Goal: Task Accomplishment & Management: Manage account settings

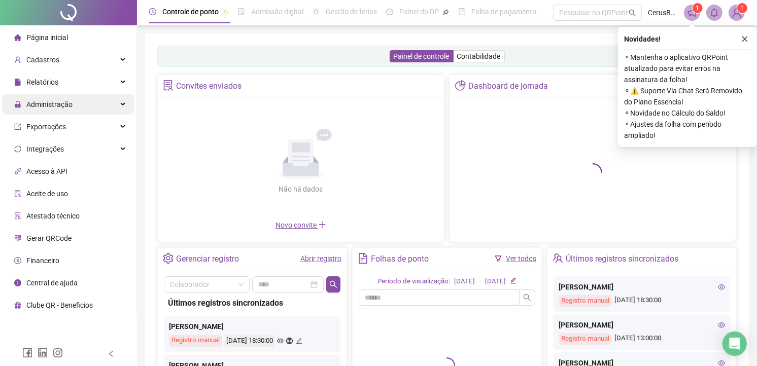
click at [58, 103] on span "Administração" at bounding box center [49, 104] width 46 height 8
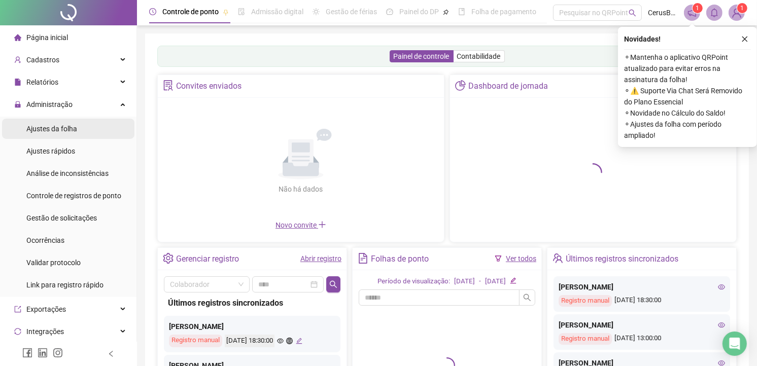
click at [63, 136] on div "Ajustes da folha" at bounding box center [51, 129] width 51 height 20
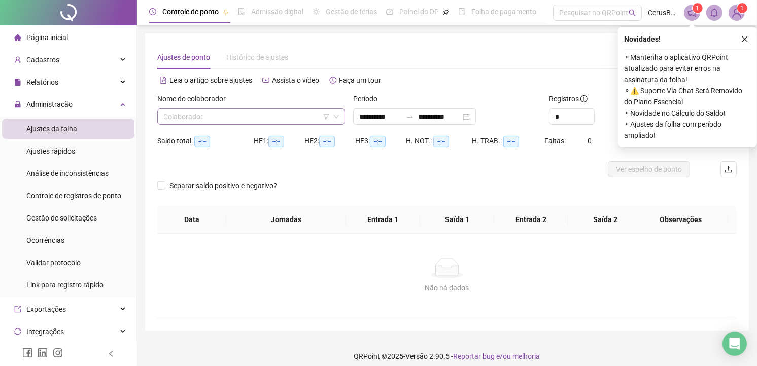
click at [211, 114] on input "search" at bounding box center [246, 116] width 166 height 15
type input "****"
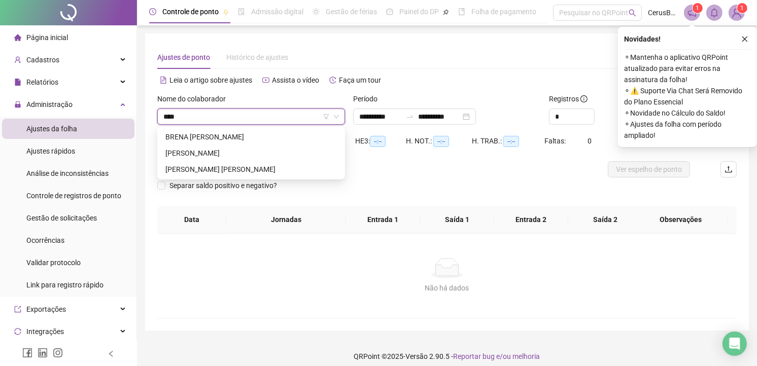
type input "**********"
click at [210, 143] on div "BRENA [PERSON_NAME]" at bounding box center [251, 137] width 184 height 16
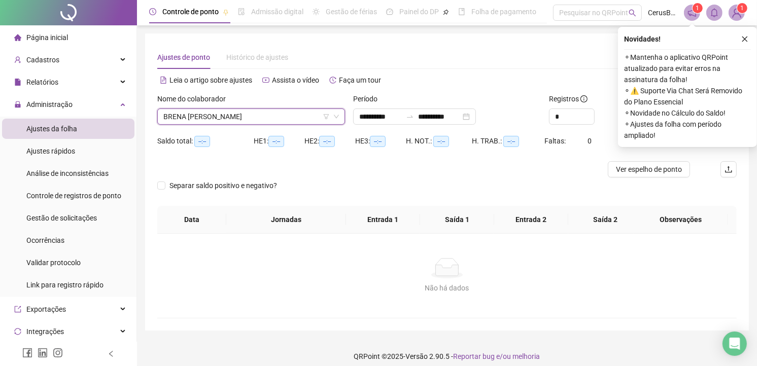
click at [743, 48] on div "Novidades ! ⚬ Mantenha o aplicativo QRPoint atualizado para evitar erros na ass…" at bounding box center [687, 87] width 139 height 120
click at [738, 48] on div "Novidades ! ⚬ Mantenha o aplicativo QRPoint atualizado para evitar erros na ass…" at bounding box center [687, 87] width 139 height 120
click at [744, 40] on icon "close" at bounding box center [745, 40] width 6 height 6
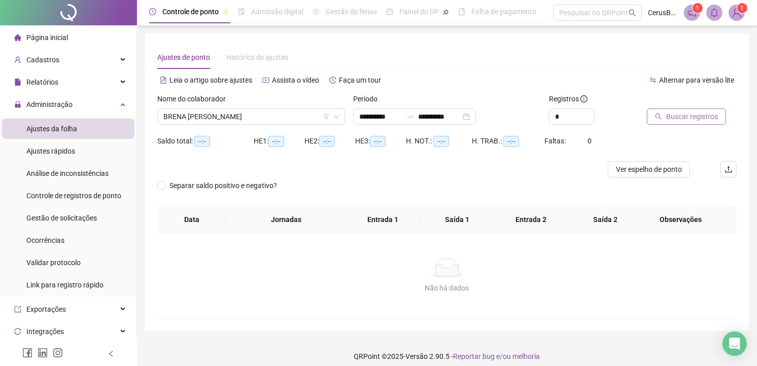
click at [675, 114] on span "Buscar registros" at bounding box center [692, 116] width 52 height 11
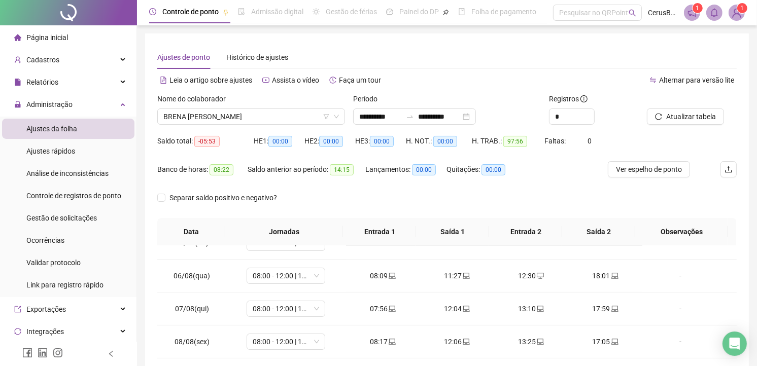
scroll to position [169, 0]
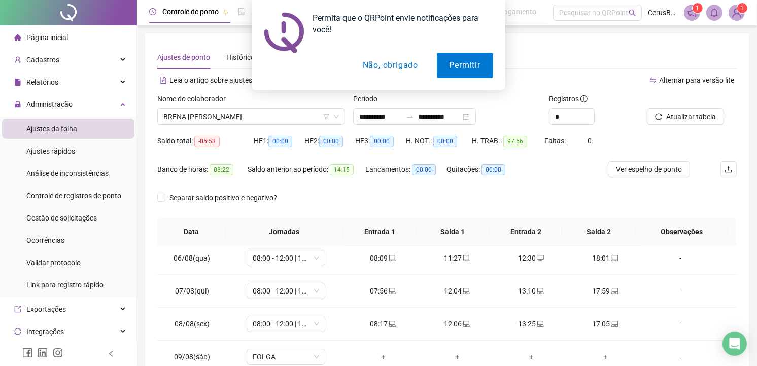
drag, startPoint x: 608, startPoint y: 66, endPoint x: 377, endPoint y: 351, distance: 366.8
click at [602, 75] on div "Permita que o QRPoint envie notificações para você! Permitir Não, obrigado" at bounding box center [378, 45] width 757 height 90
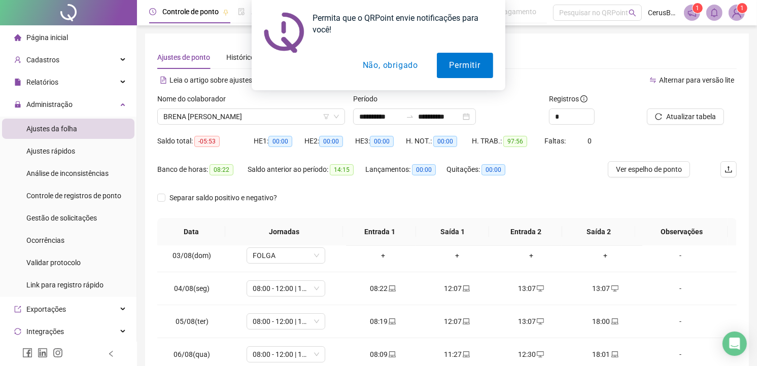
scroll to position [56, 0]
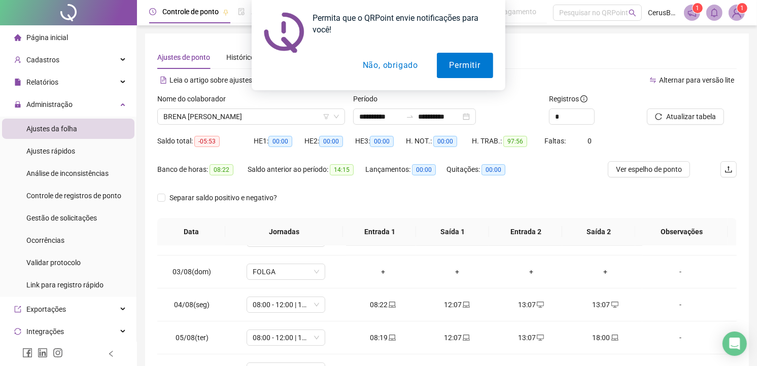
click at [382, 64] on button "Não, obrigado" at bounding box center [390, 65] width 81 height 25
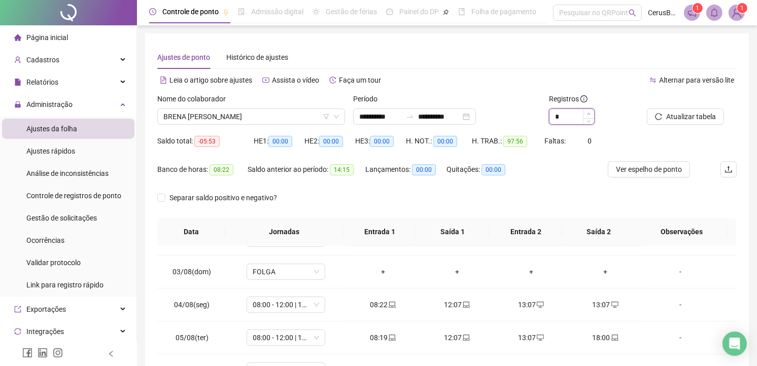
click at [587, 114] on icon "up" at bounding box center [589, 114] width 4 height 4
type input "*"
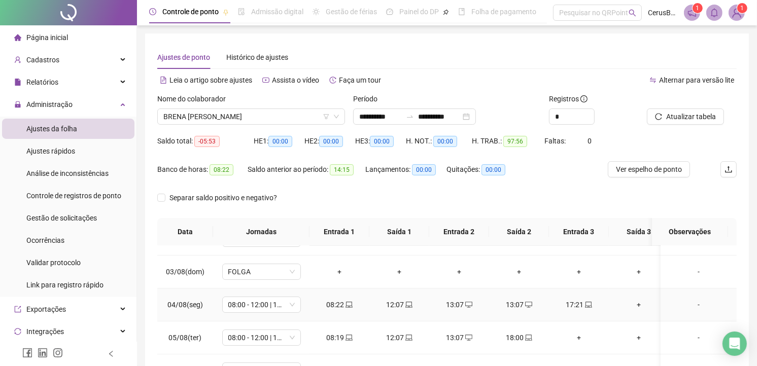
click at [522, 304] on div "13:07" at bounding box center [519, 304] width 44 height 11
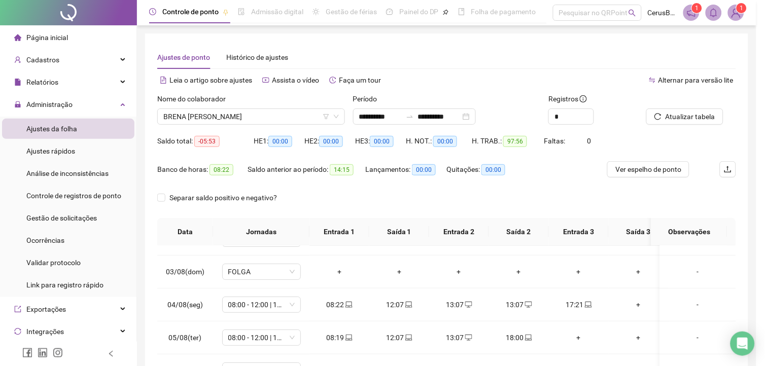
type input "**********"
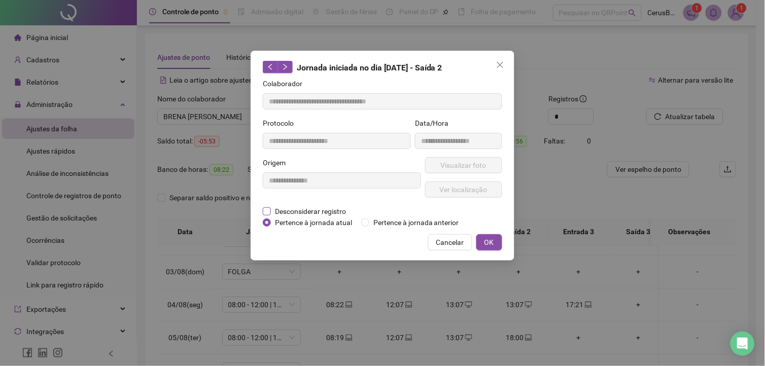
click at [337, 215] on span "Desconsiderar registro" at bounding box center [310, 211] width 79 height 11
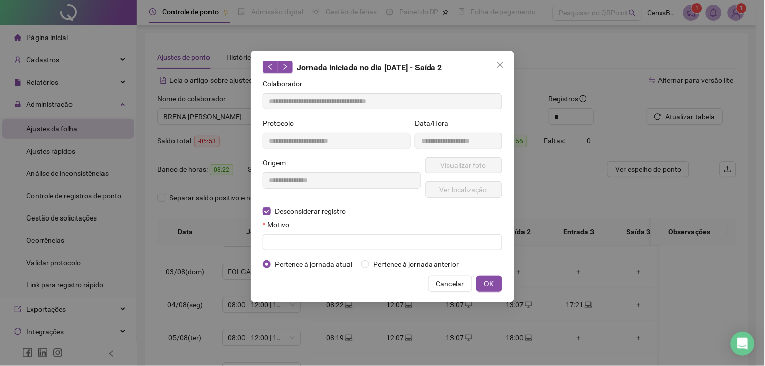
click at [331, 259] on span "Pertence à jornada atual" at bounding box center [313, 264] width 85 height 11
click at [340, 247] on input "text" at bounding box center [382, 242] width 239 height 16
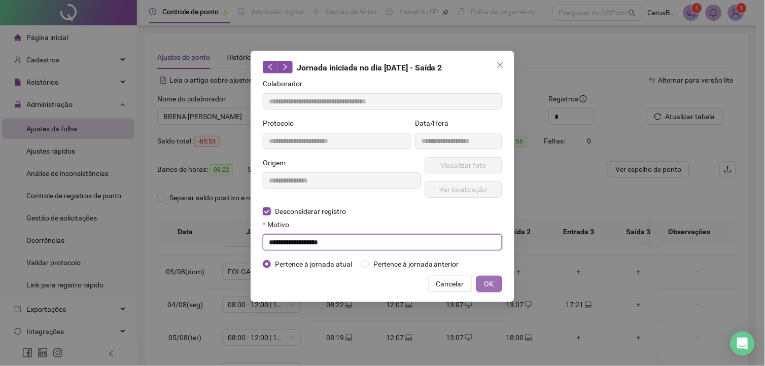
type input "**********"
click at [495, 280] on button "OK" at bounding box center [489, 284] width 26 height 16
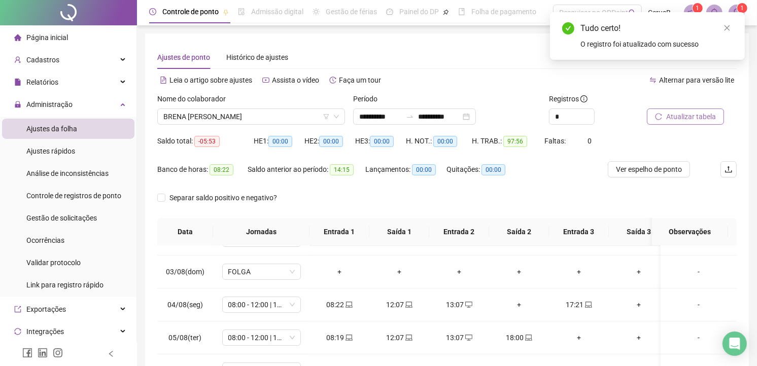
click at [683, 117] on span "Atualizar tabela" at bounding box center [691, 116] width 50 height 11
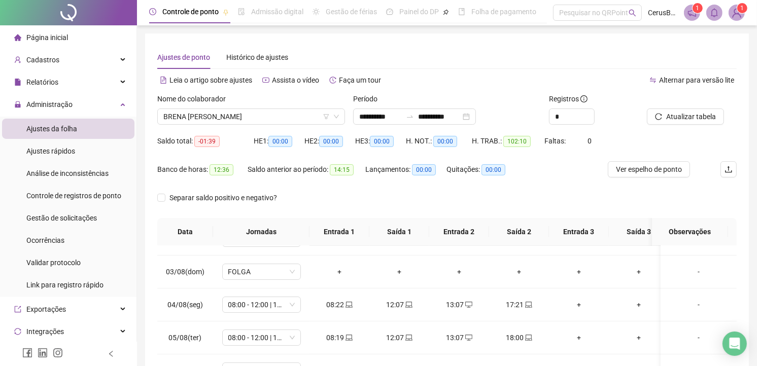
click at [635, 102] on div "Registros" at bounding box center [594, 100] width 90 height 15
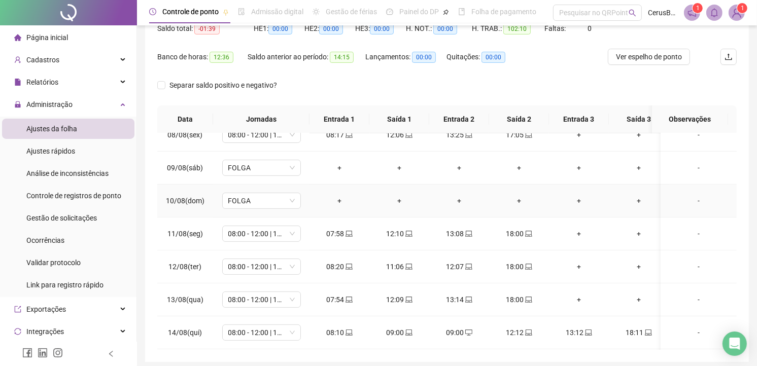
scroll to position [282, 0]
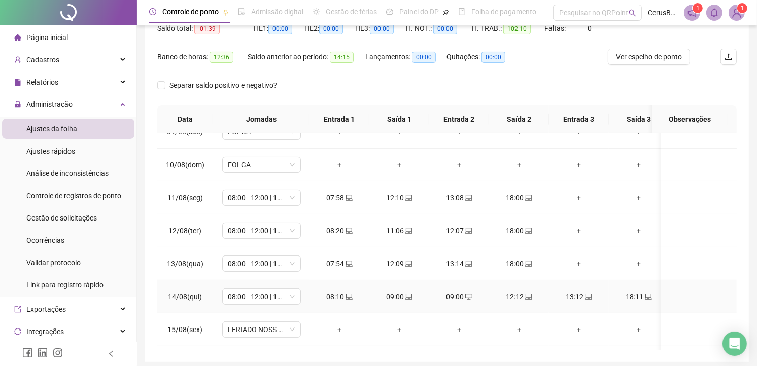
click at [399, 296] on div "09:00" at bounding box center [399, 296] width 44 height 11
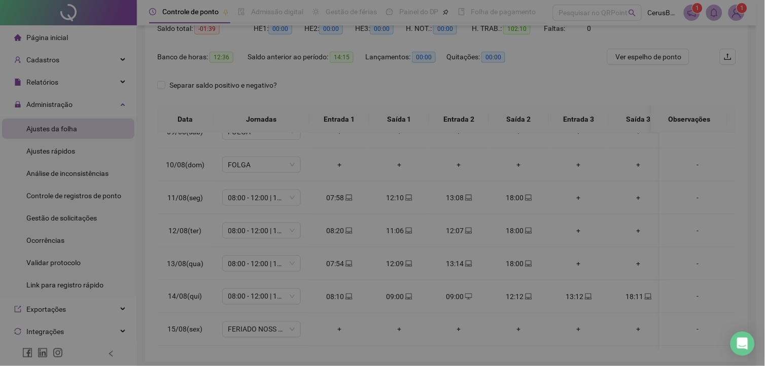
type input "**********"
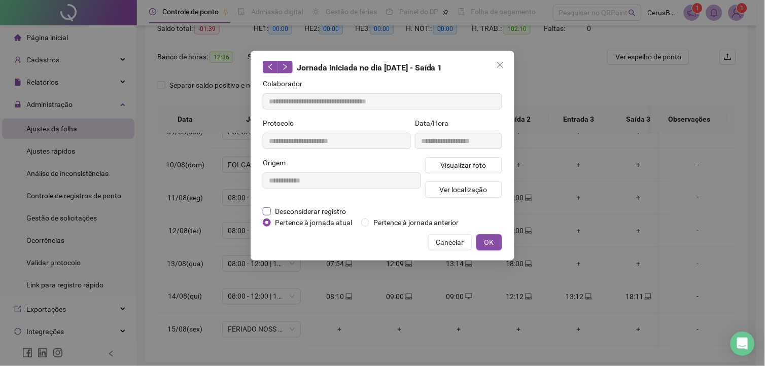
click at [299, 206] on span "Desconsiderar registro" at bounding box center [310, 211] width 79 height 11
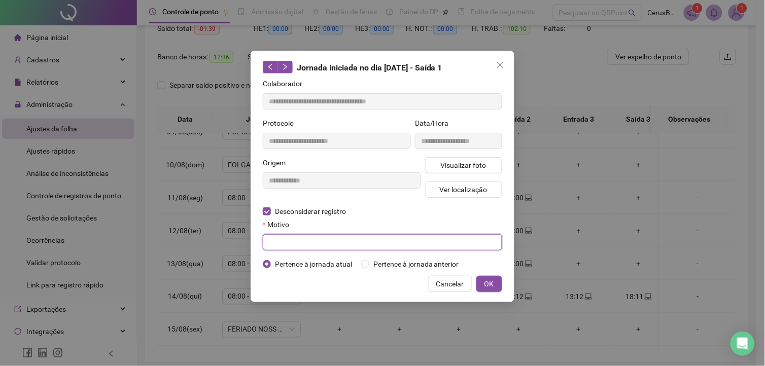
click at [297, 241] on input "text" at bounding box center [382, 242] width 239 height 16
type input "**********"
click at [501, 283] on button "OK" at bounding box center [489, 284] width 26 height 16
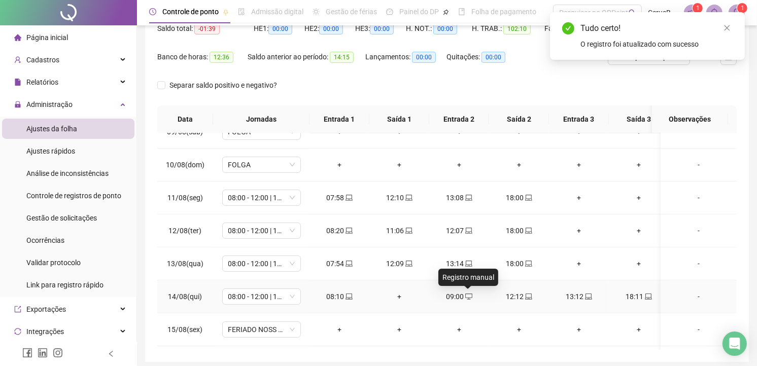
click at [464, 296] on span "desktop" at bounding box center [468, 296] width 8 height 7
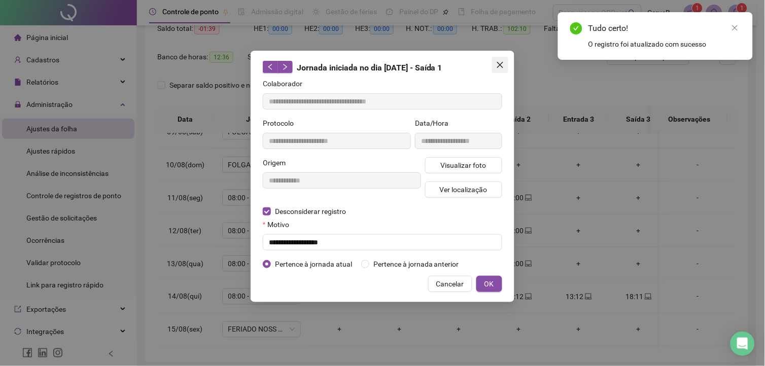
type input "**********"
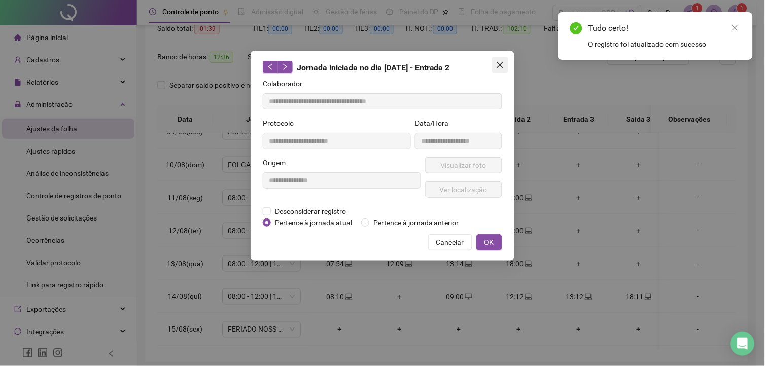
click at [498, 69] on button "Close" at bounding box center [500, 65] width 16 height 16
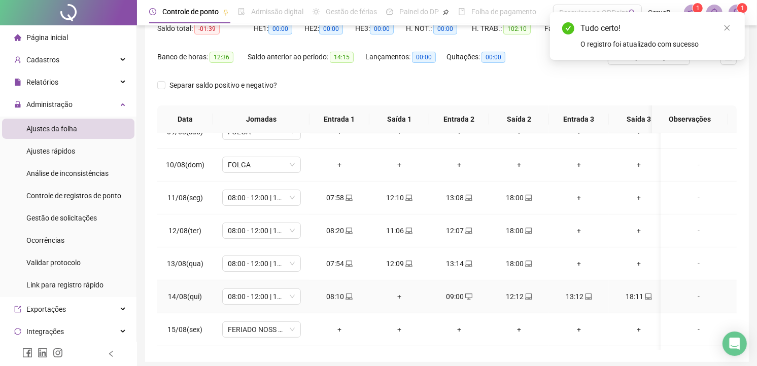
click at [459, 300] on div "09:00" at bounding box center [459, 296] width 44 height 11
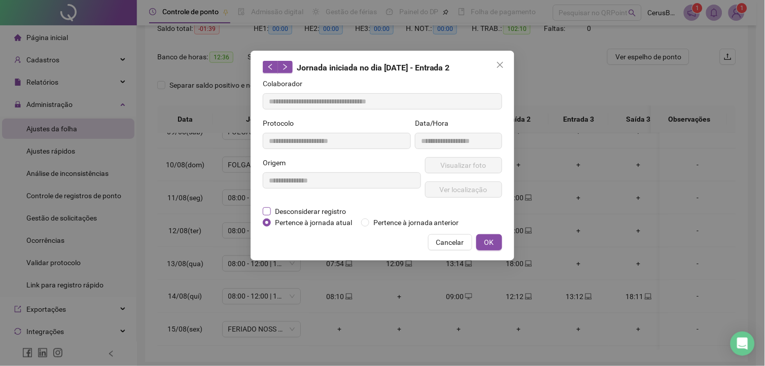
click at [303, 212] on span "Desconsiderar registro" at bounding box center [310, 211] width 79 height 11
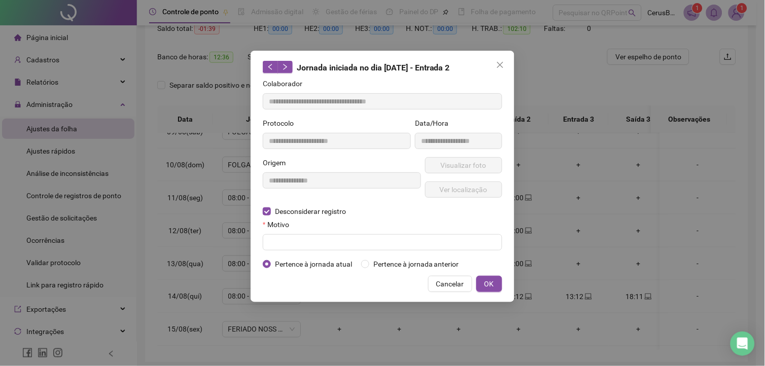
click at [321, 252] on form "**********" at bounding box center [382, 174] width 239 height 192
click at [325, 242] on input "text" at bounding box center [382, 242] width 239 height 16
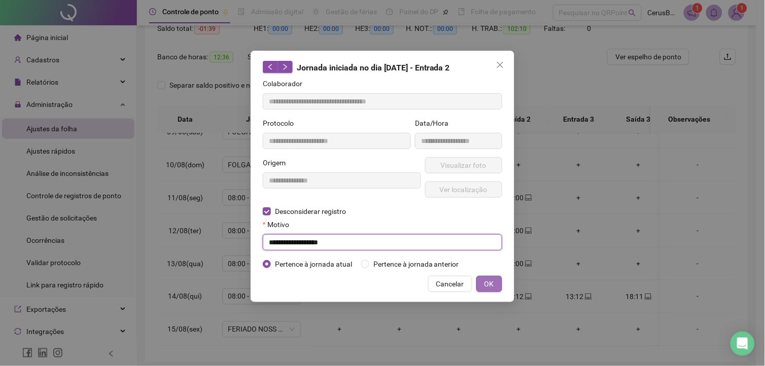
type input "**********"
click at [480, 277] on button "OK" at bounding box center [489, 284] width 26 height 16
click at [492, 282] on span "OK" at bounding box center [489, 284] width 10 height 11
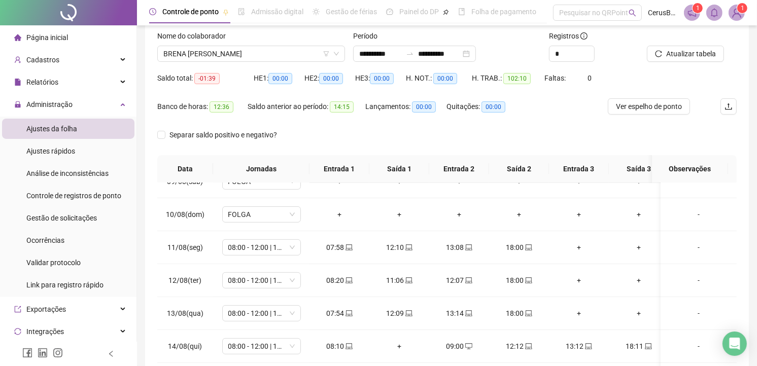
scroll to position [56, 0]
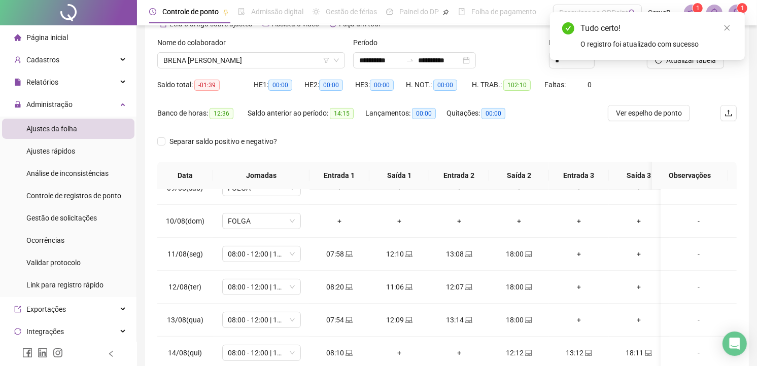
click at [681, 60] on div "Tudo certo! O registro foi atualizado com sucesso" at bounding box center [647, 36] width 195 height 48
click at [727, 26] on icon "close" at bounding box center [726, 27] width 7 height 7
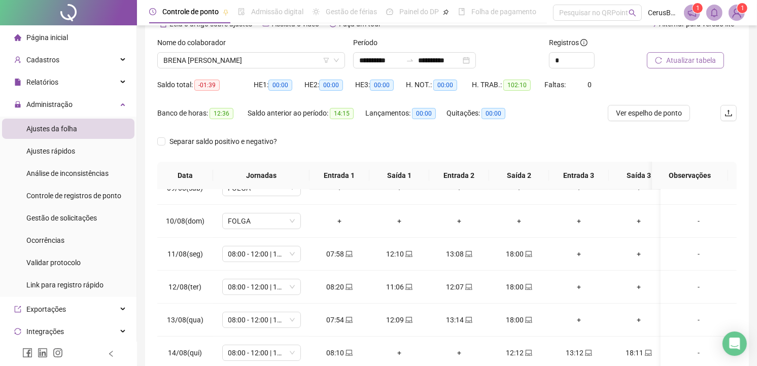
click at [675, 60] on span "Atualizar tabela" at bounding box center [691, 60] width 50 height 11
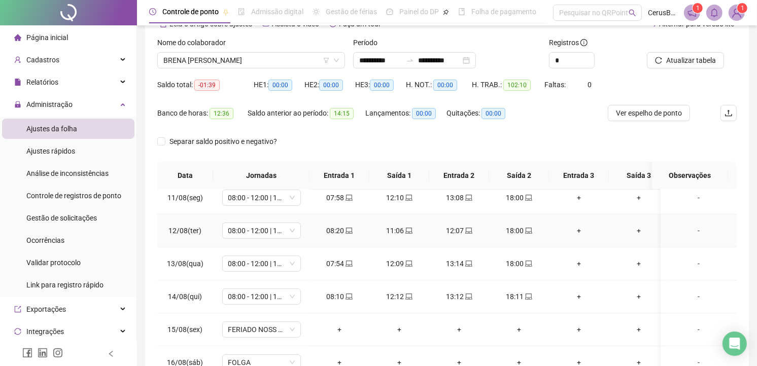
scroll to position [394, 0]
